Goal: Transaction & Acquisition: Book appointment/travel/reservation

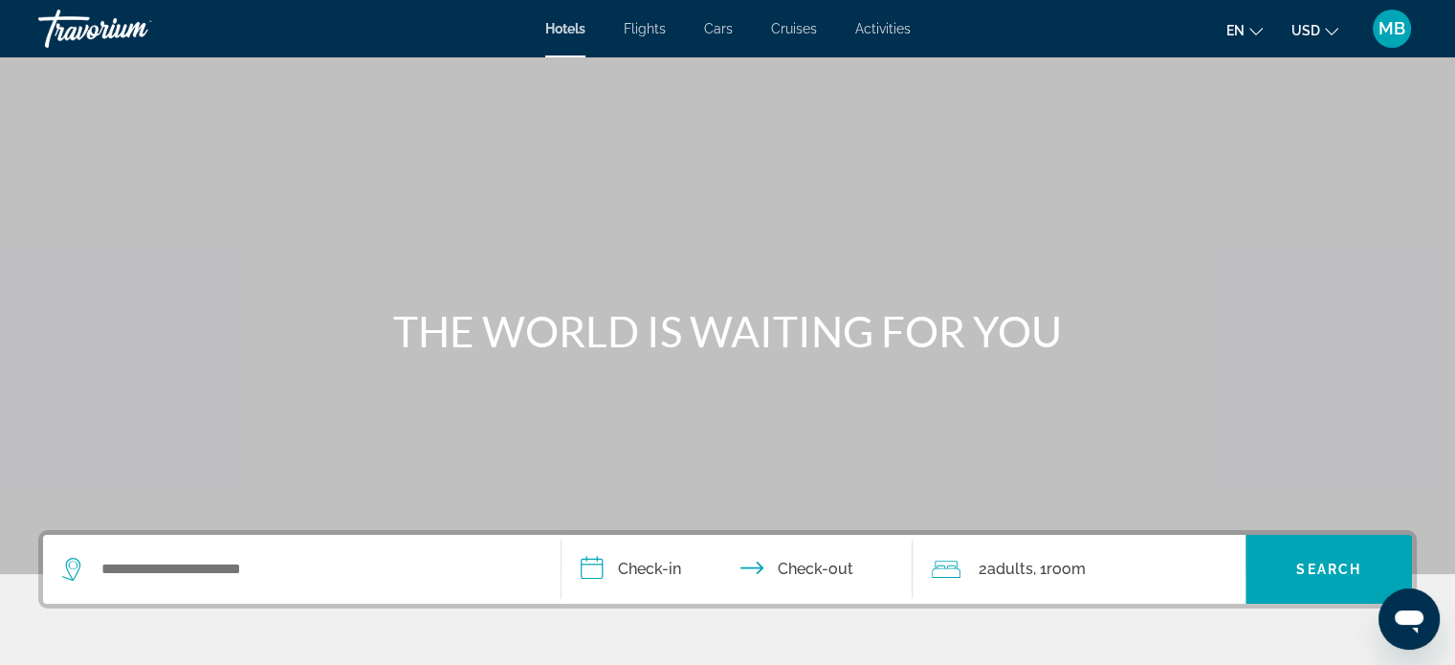
click at [640, 30] on span "Flights" at bounding box center [645, 28] width 42 height 15
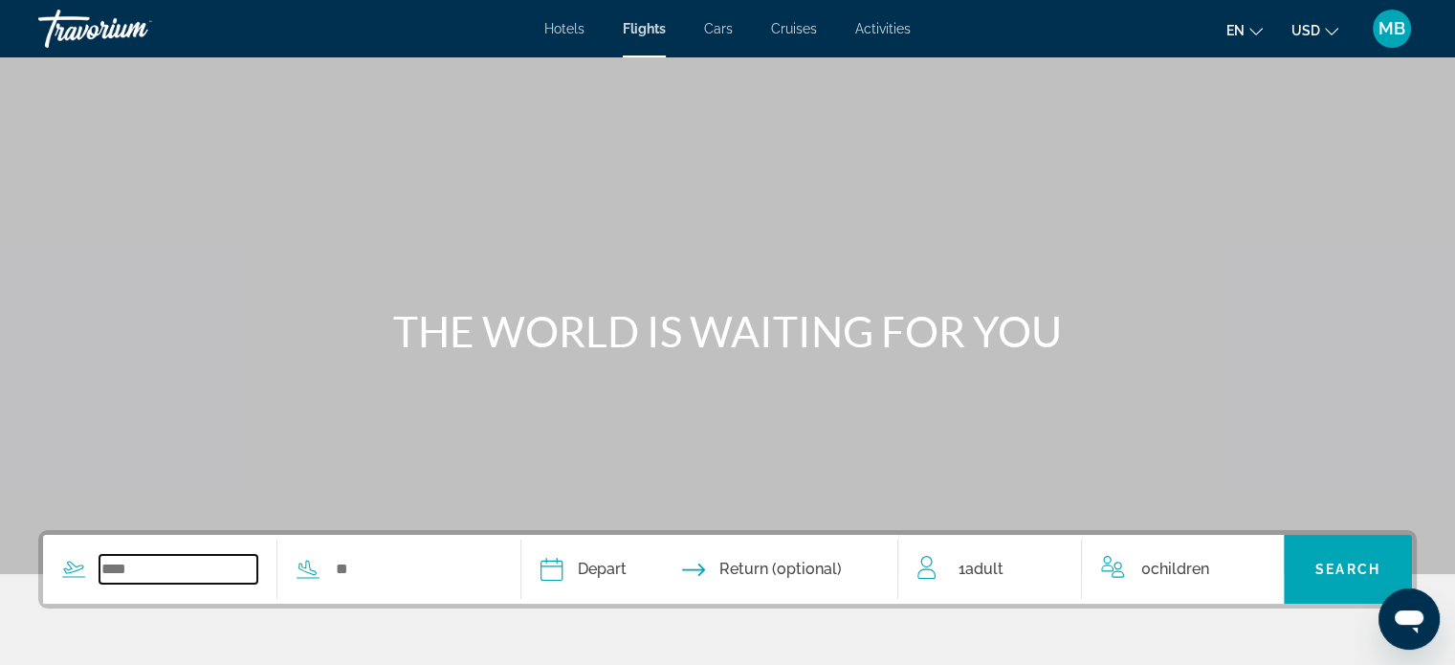
click at [144, 574] on input "Search widget" at bounding box center [179, 569] width 158 height 29
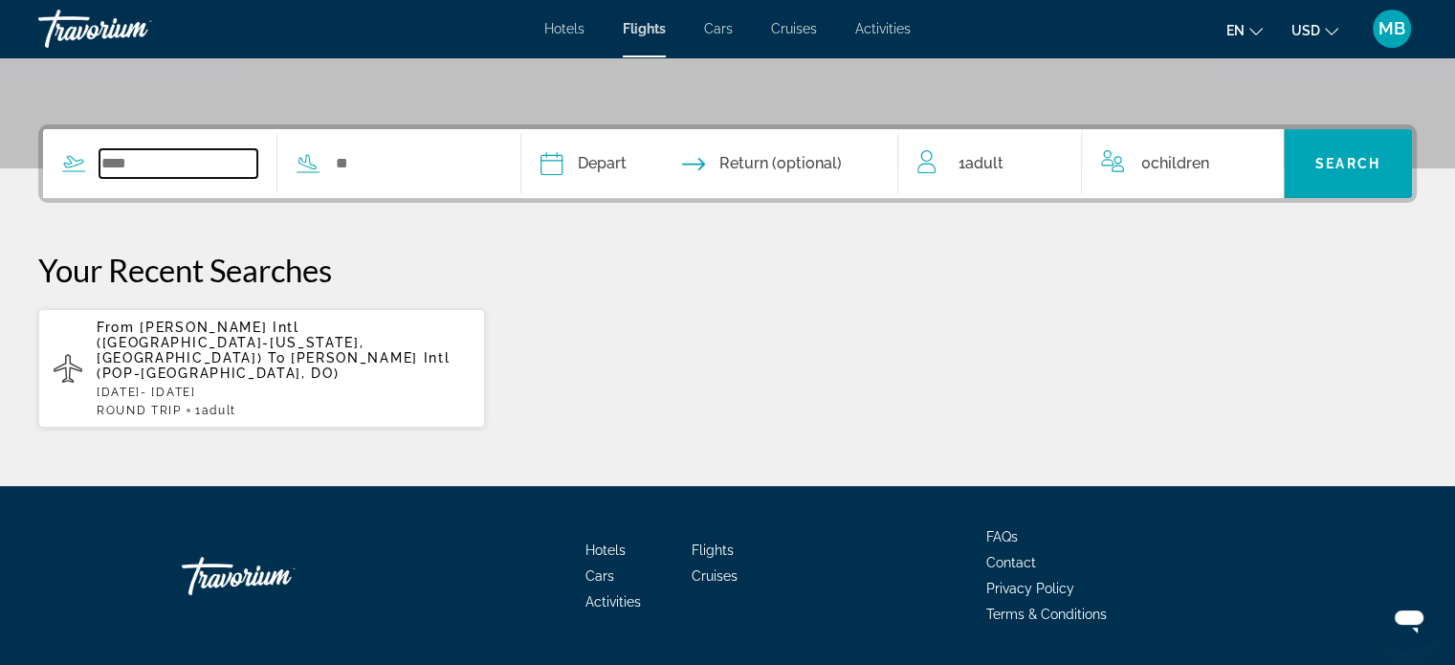
scroll to position [444, 0]
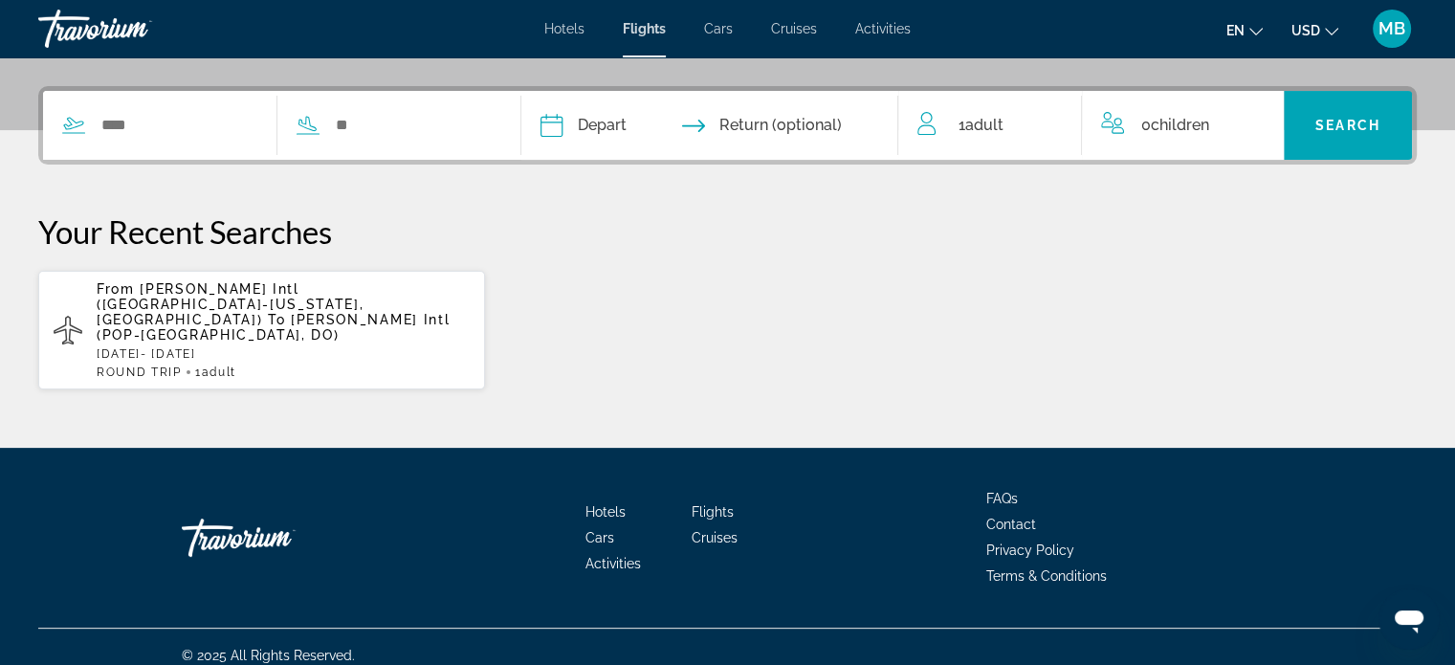
click at [241, 327] on div "From [PERSON_NAME] Intl ([GEOGRAPHIC_DATA]-[US_STATE], [GEOGRAPHIC_DATA]) To [P…" at bounding box center [283, 330] width 373 height 98
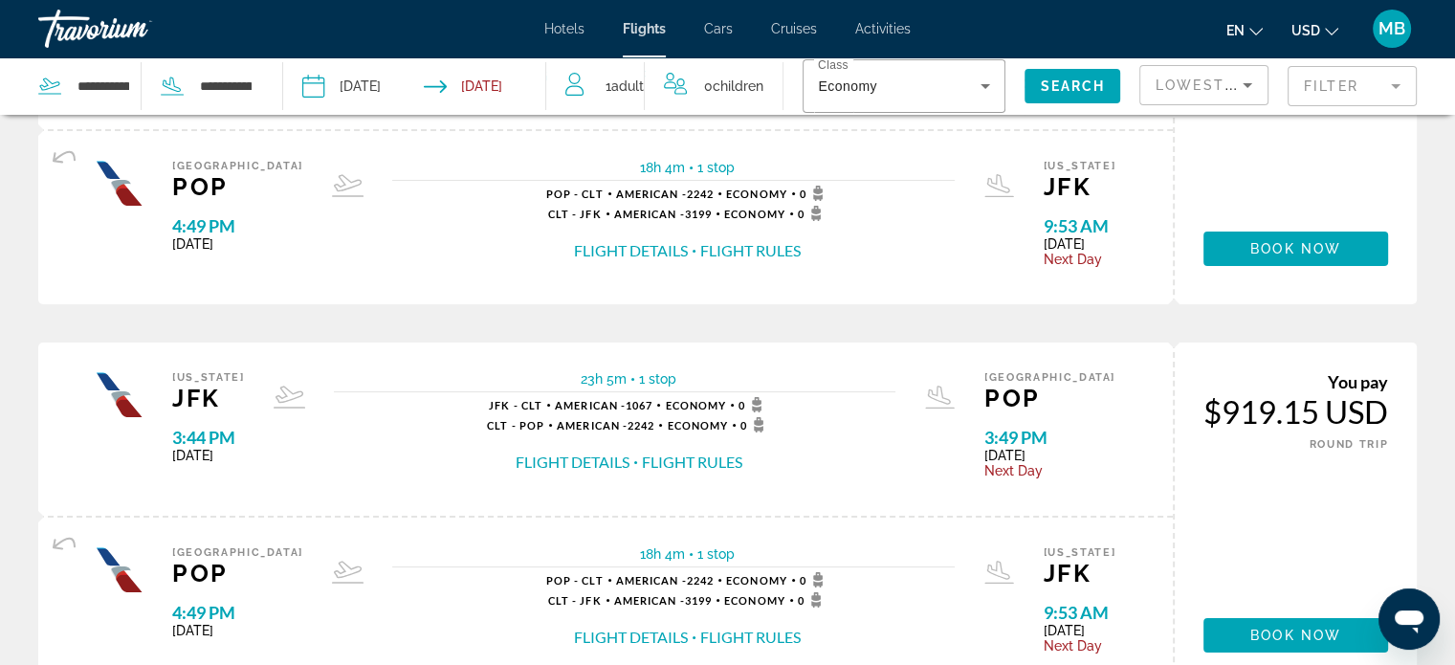
click at [553, 196] on span "POP - CLT" at bounding box center [574, 194] width 57 height 12
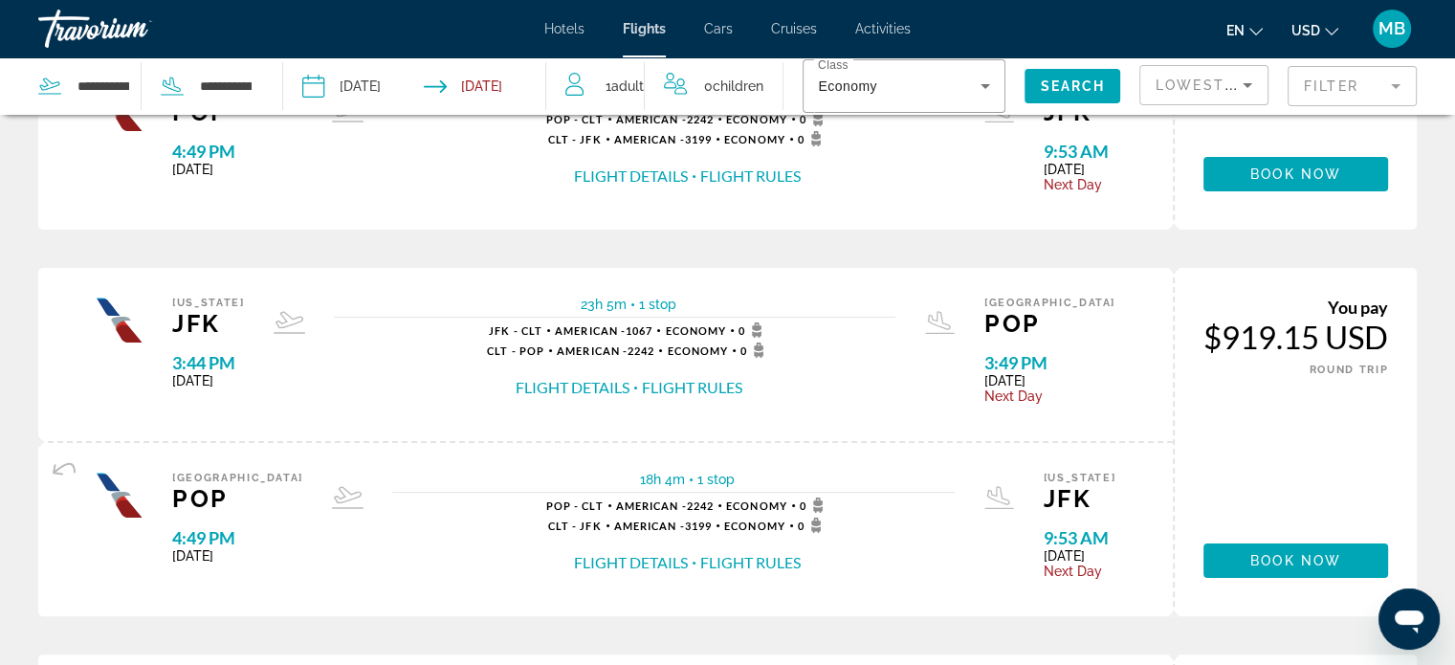
scroll to position [360, 0]
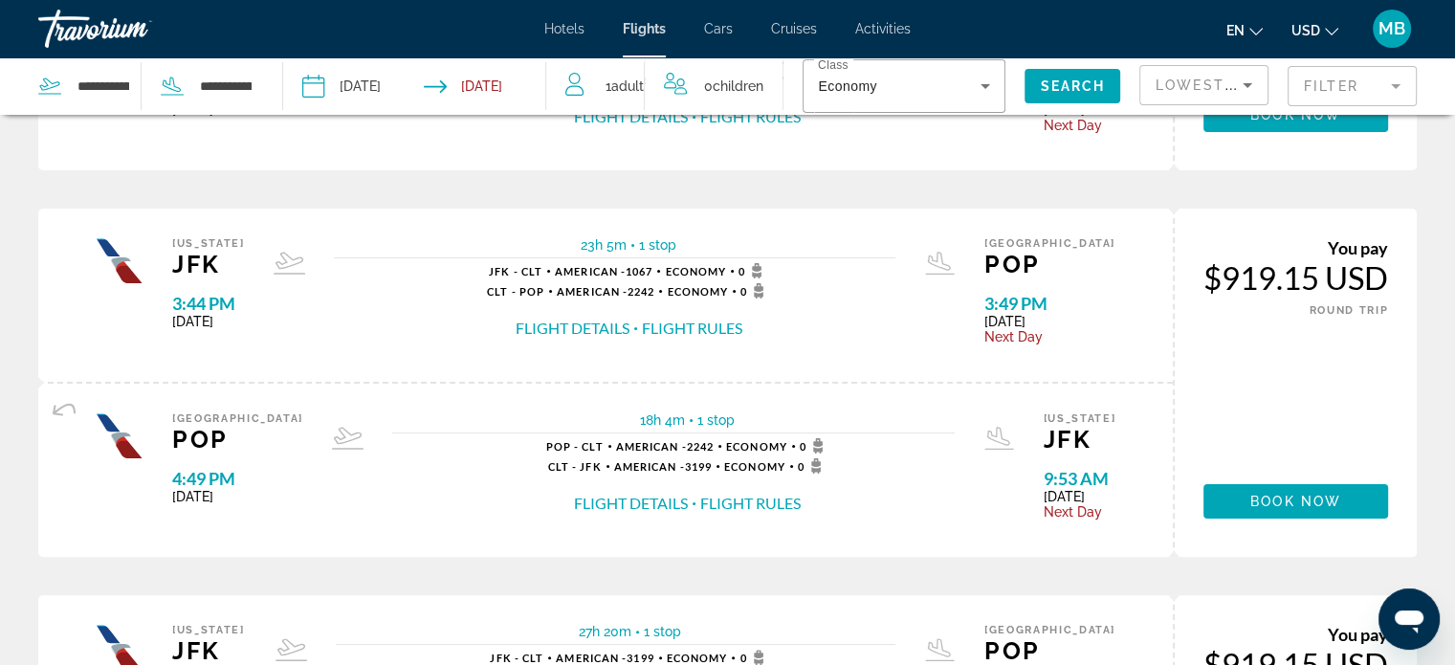
click at [517, 331] on div "Flight Details Flight Rules" at bounding box center [628, 328] width 283 height 21
click at [518, 328] on div "Flight Details Flight Rules" at bounding box center [628, 328] width 283 height 21
click at [517, 328] on div "Flight Details Flight Rules" at bounding box center [628, 328] width 283 height 21
click at [517, 327] on div "Flight Details Flight Rules" at bounding box center [628, 328] width 283 height 21
click at [516, 325] on div "Flight Details Flight Rules" at bounding box center [628, 328] width 283 height 21
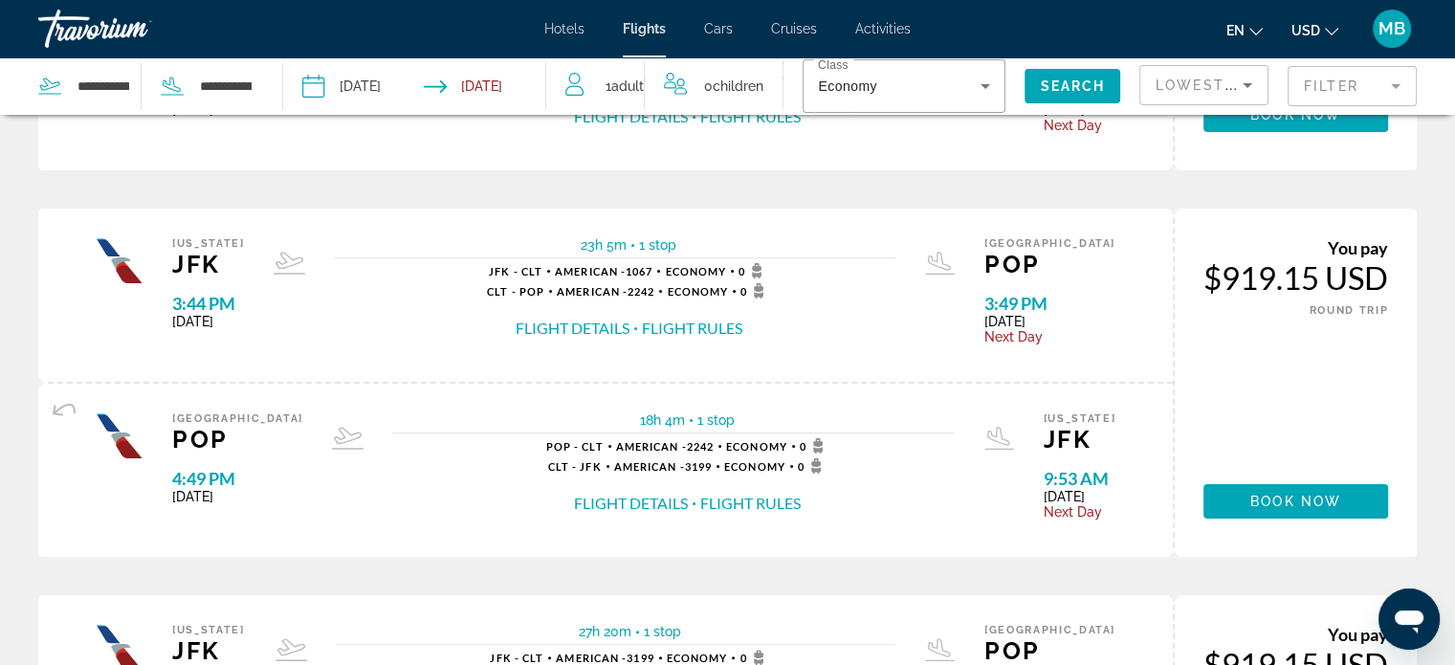
click at [513, 322] on div "1 stop JFK - CLT American - 1067 Economy 0 CLT - POP American - 2242 Economy 0 …" at bounding box center [615, 301] width 562 height 76
click at [512, 321] on div "1 stop JFK - CLT American - 1067 Economy 0 CLT - POP American - 2242 Economy 0 …" at bounding box center [615, 301] width 562 height 76
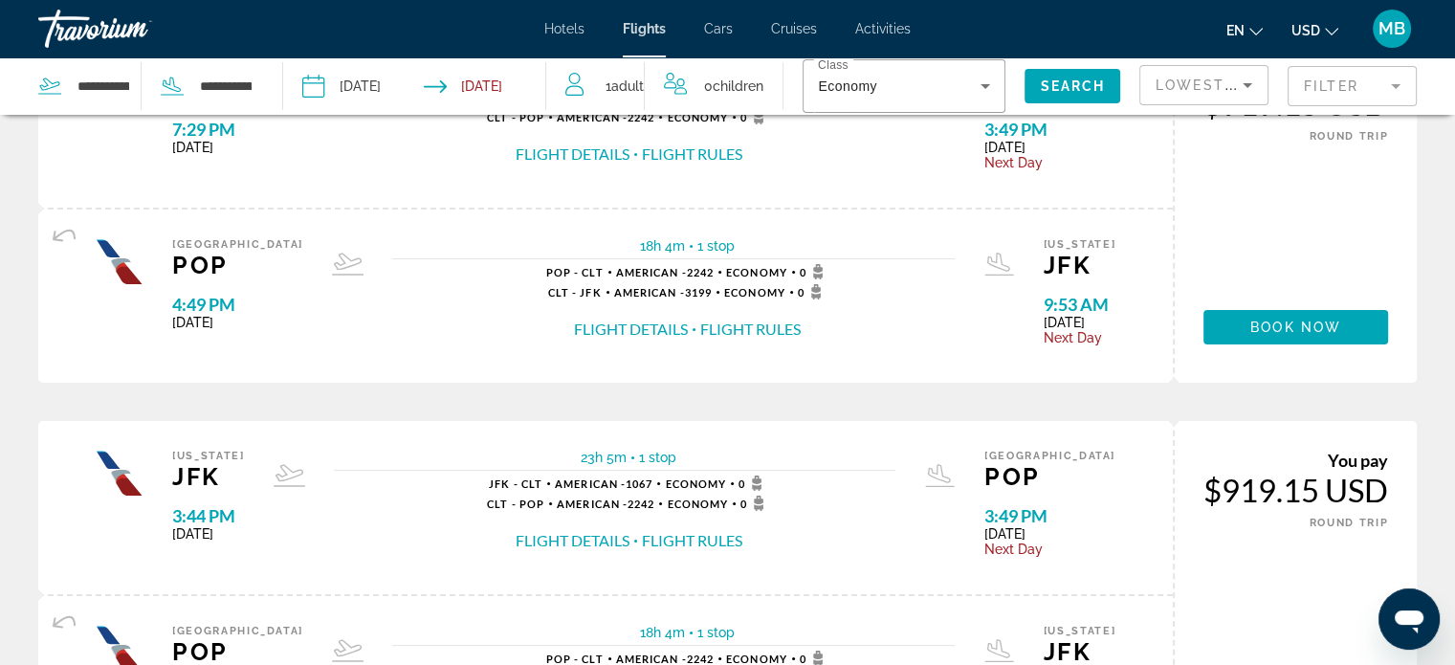
scroll to position [0, 0]
